Goal: Navigation & Orientation: Find specific page/section

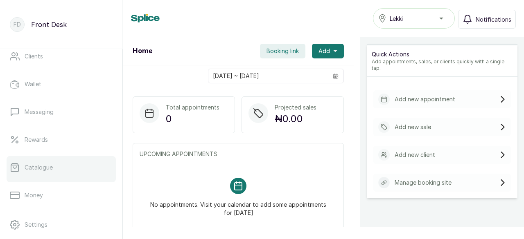
scroll to position [123, 0]
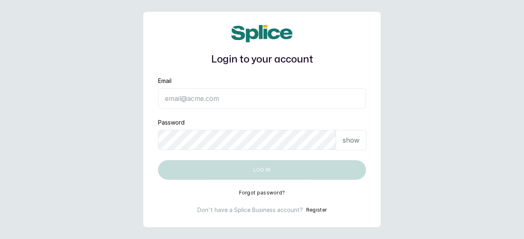
type input "[EMAIL_ADDRESS][DOMAIN_NAME]"
click at [261, 171] on button "Log in" at bounding box center [262, 170] width 208 height 20
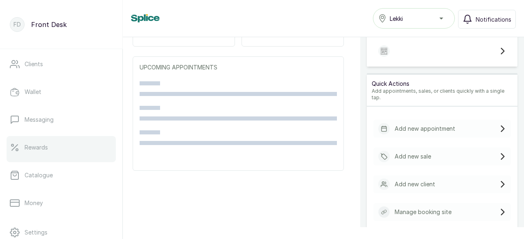
scroll to position [123, 0]
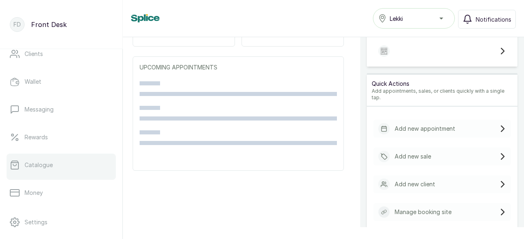
click at [50, 165] on p "Catalogue" at bounding box center [39, 165] width 28 height 8
